Goal: Task Accomplishment & Management: Manage account settings

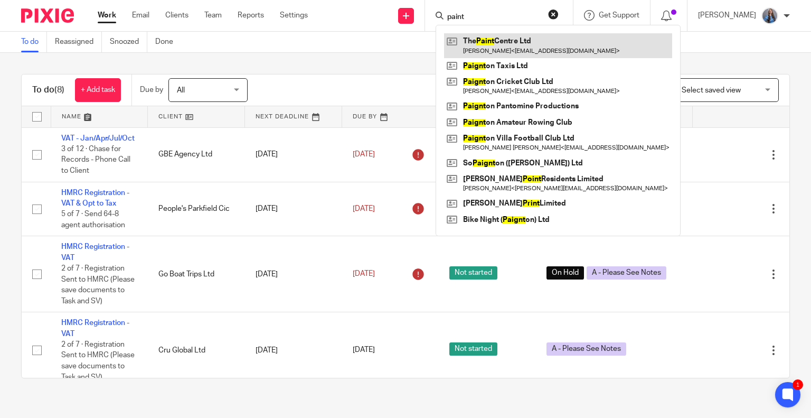
type input "paint"
click at [514, 46] on link at bounding box center [558, 45] width 228 height 24
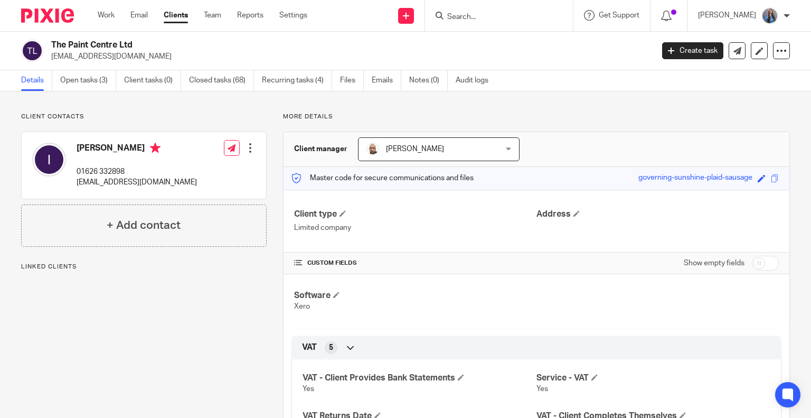
click at [93, 81] on link "Open tasks (3)" at bounding box center [88, 80] width 56 height 21
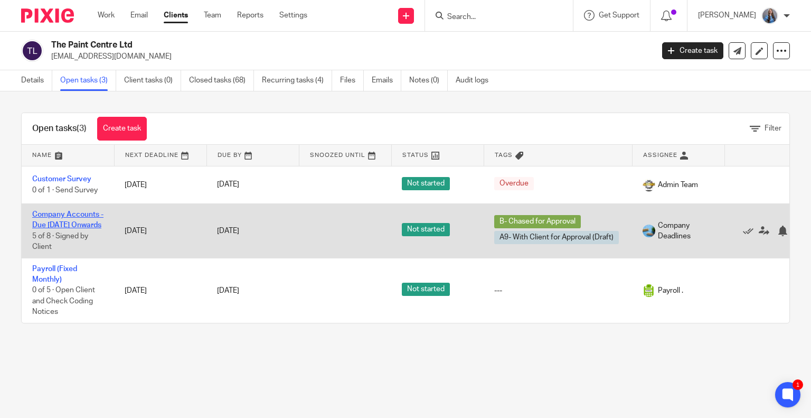
click at [58, 227] on link "Company Accounts - Due [DATE] Onwards" at bounding box center [67, 220] width 71 height 18
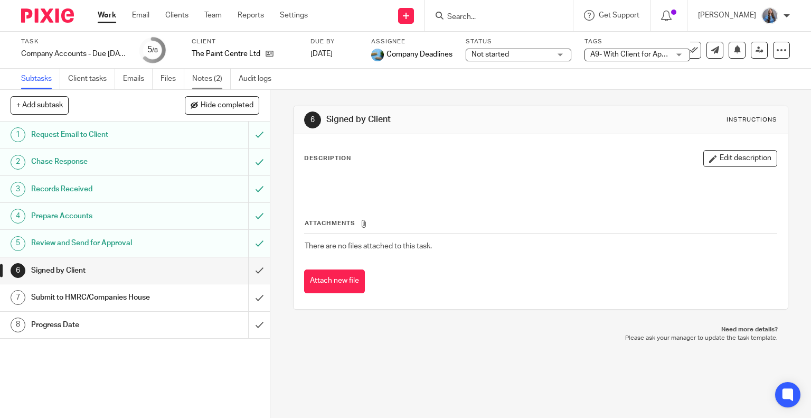
drag, startPoint x: 0, startPoint y: 0, endPoint x: 197, endPoint y: 79, distance: 212.3
click at [197, 79] on link "Notes (2)" at bounding box center [211, 79] width 39 height 21
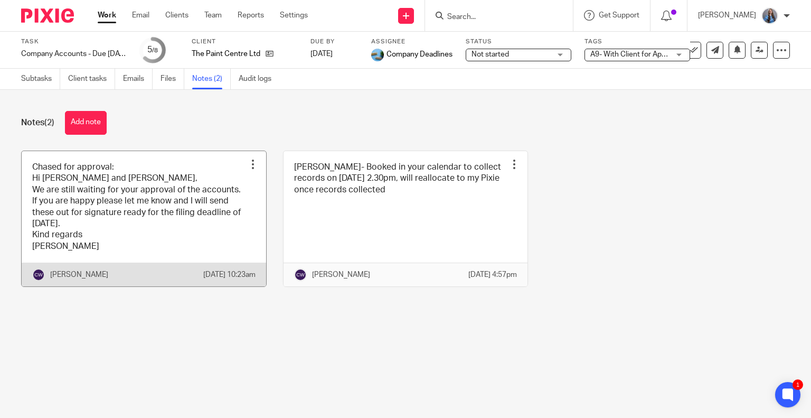
click at [165, 253] on link at bounding box center [144, 219] width 245 height 136
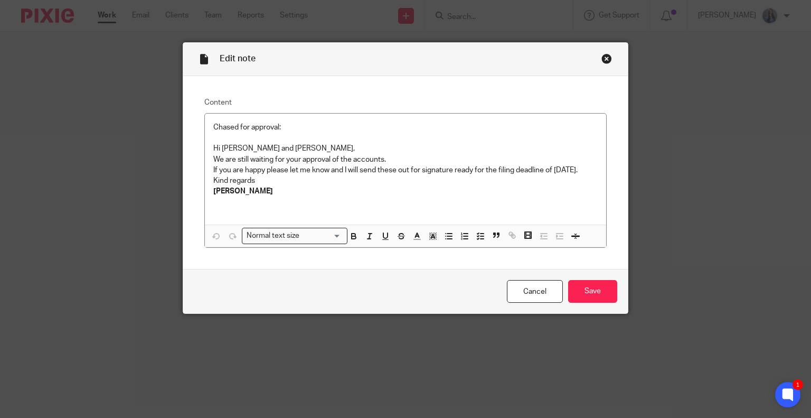
click at [605, 54] on div "Close this dialog window" at bounding box center [607, 58] width 11 height 11
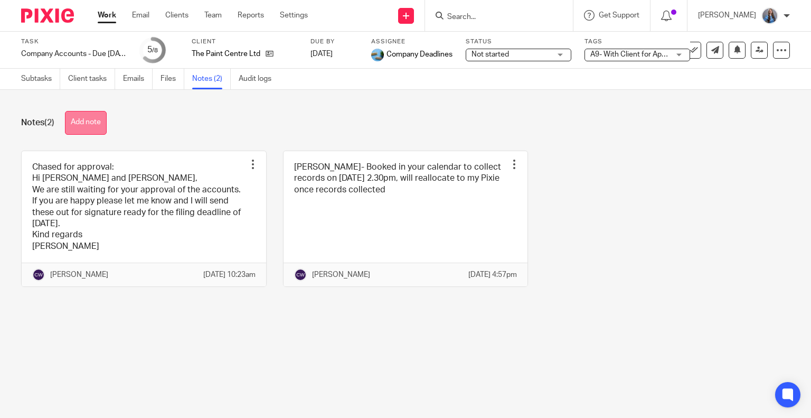
click at [92, 118] on button "Add note" at bounding box center [86, 123] width 42 height 24
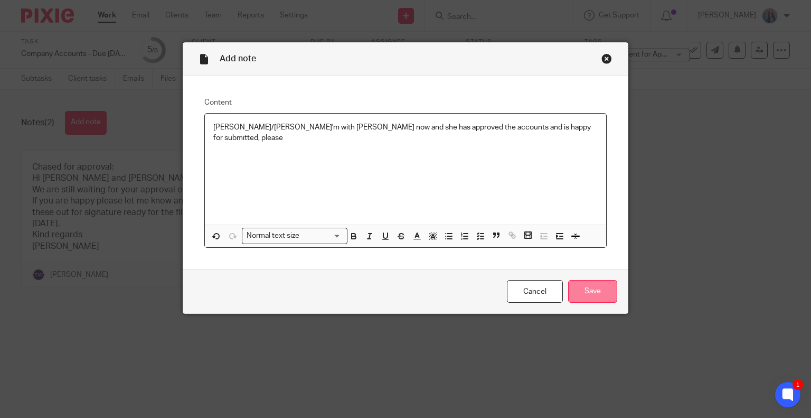
click at [596, 287] on input "Save" at bounding box center [592, 291] width 49 height 23
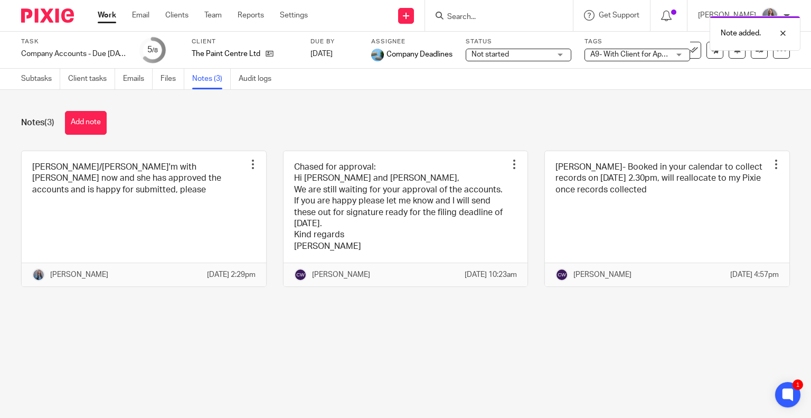
click at [612, 52] on span "A9- With Client for Approval (Draft) + 1" at bounding box center [653, 54] width 126 height 7
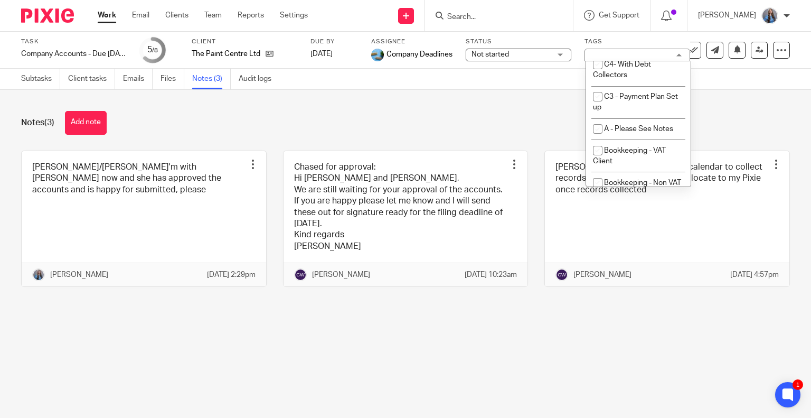
scroll to position [73, 0]
click at [636, 120] on li "A - Please See Notes" at bounding box center [638, 128] width 105 height 22
checkbox input "true"
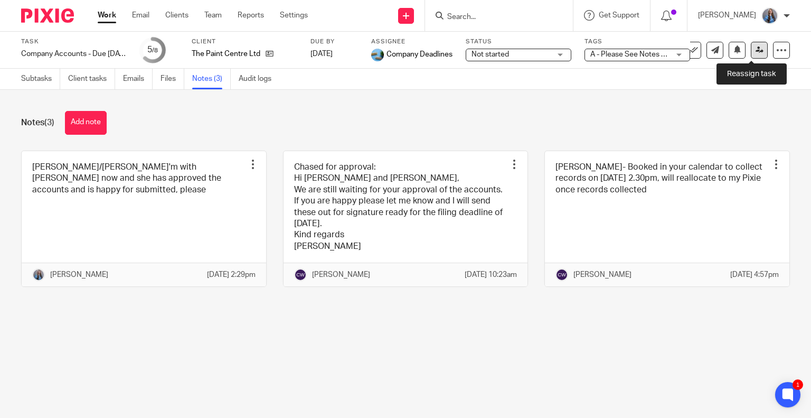
click at [751, 57] on link at bounding box center [759, 50] width 17 height 17
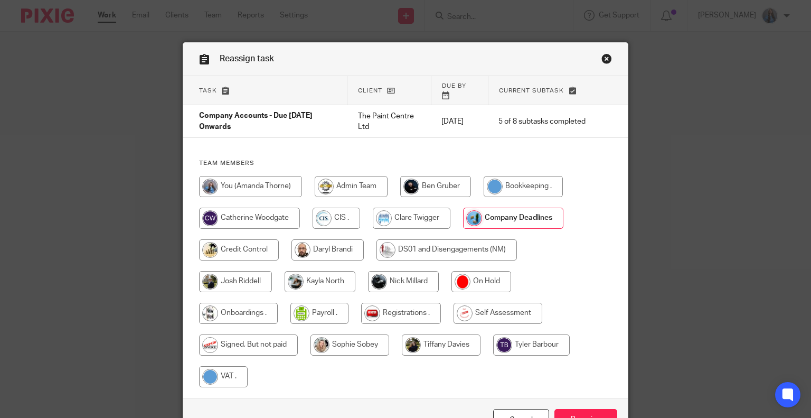
click at [277, 208] on input "radio" at bounding box center [249, 218] width 101 height 21
radio input "true"
click at [580, 409] on input "Reassign" at bounding box center [586, 420] width 63 height 23
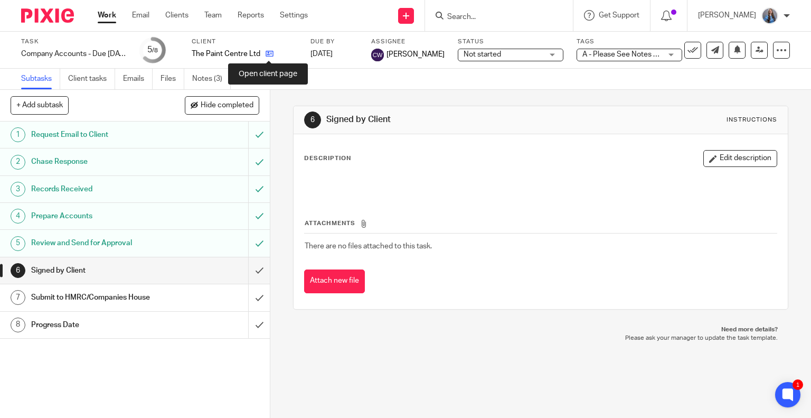
click at [266, 58] on icon at bounding box center [270, 54] width 8 height 8
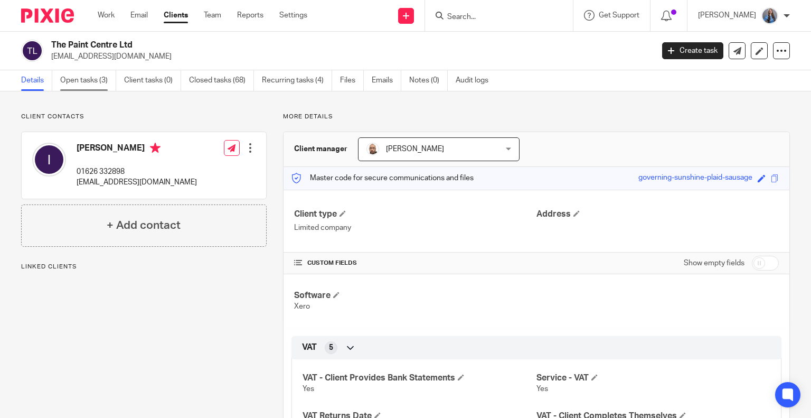
click at [96, 86] on main "The Paint Centre Ltd [EMAIL_ADDRESS][DOMAIN_NAME] Create task Update from Compa…" at bounding box center [405, 209] width 811 height 418
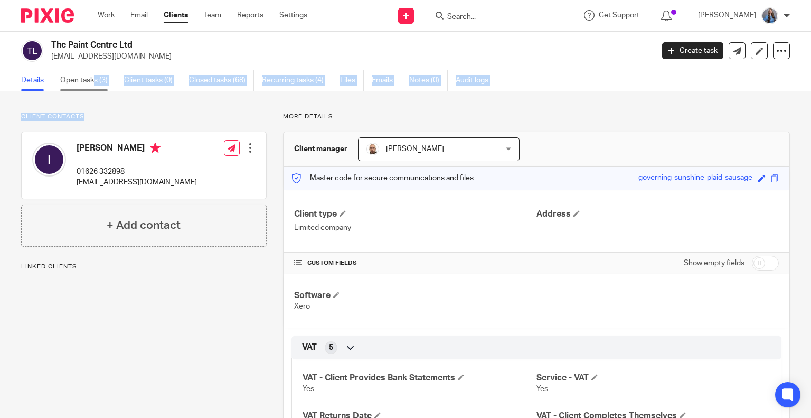
click at [96, 86] on link "Open tasks (3)" at bounding box center [88, 80] width 56 height 21
